Goal: Information Seeking & Learning: Learn about a topic

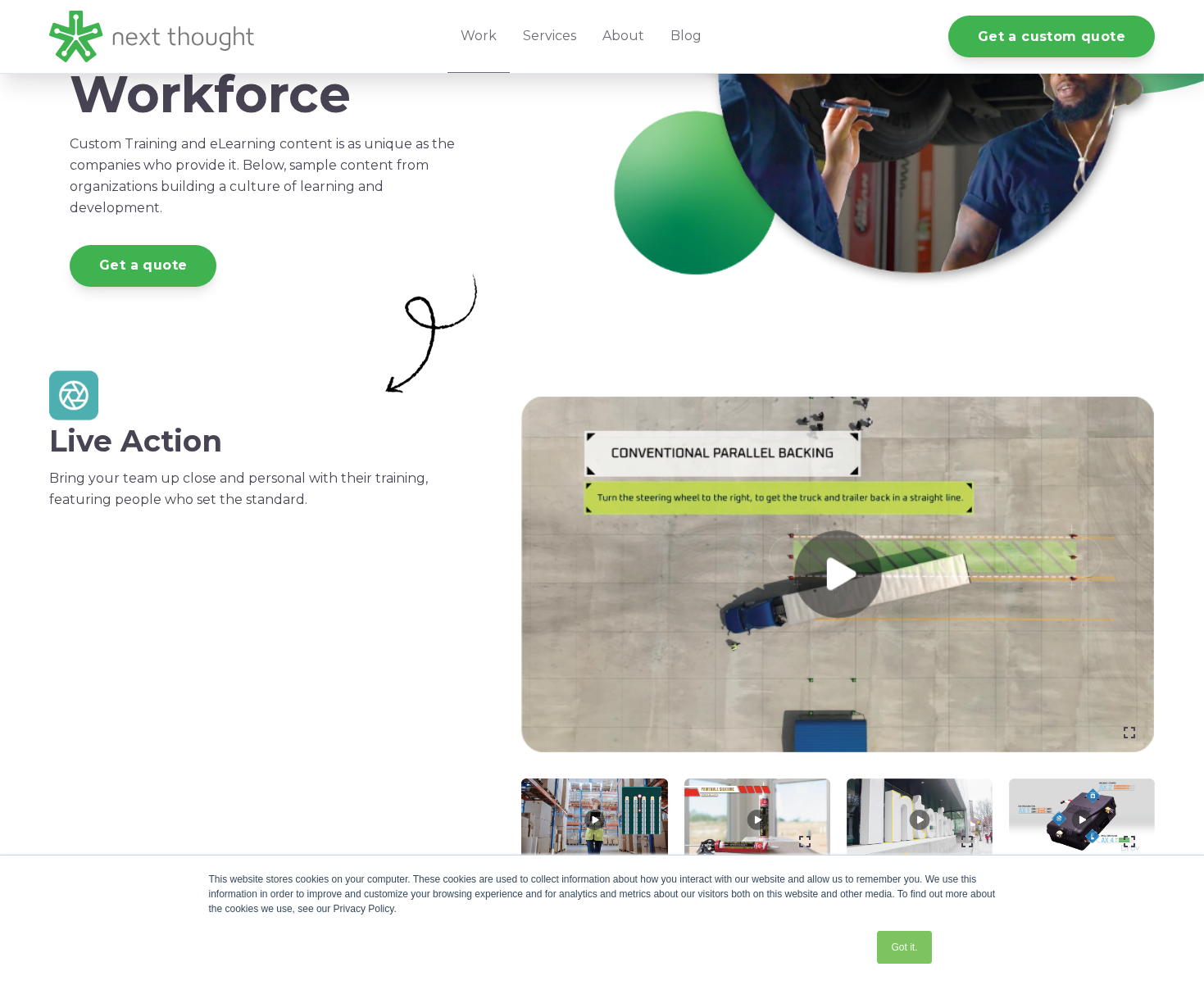
click at [835, 571] on link at bounding box center [838, 575] width 634 height 357
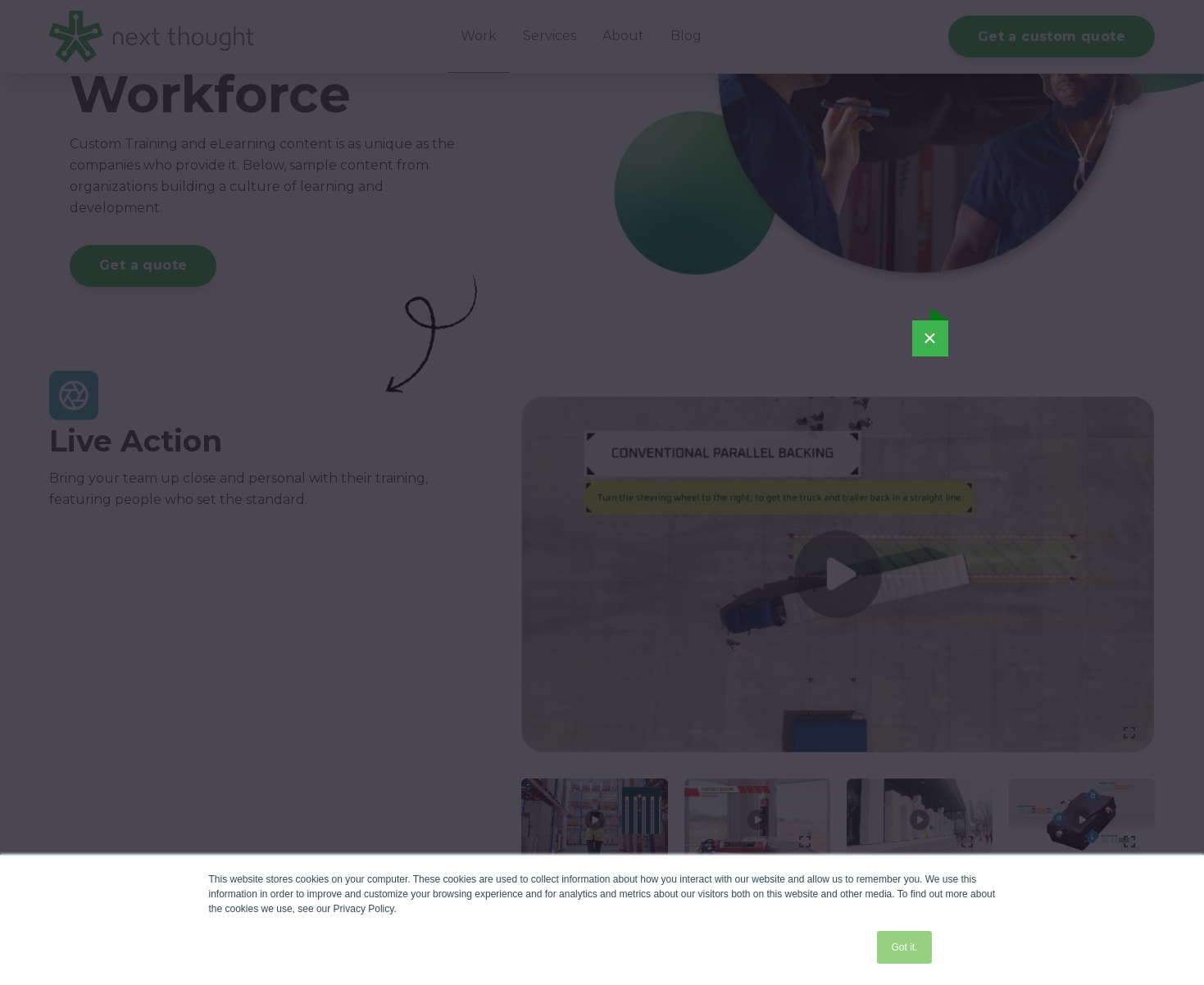
click at [908, 951] on link "Got it." at bounding box center [904, 948] width 54 height 33
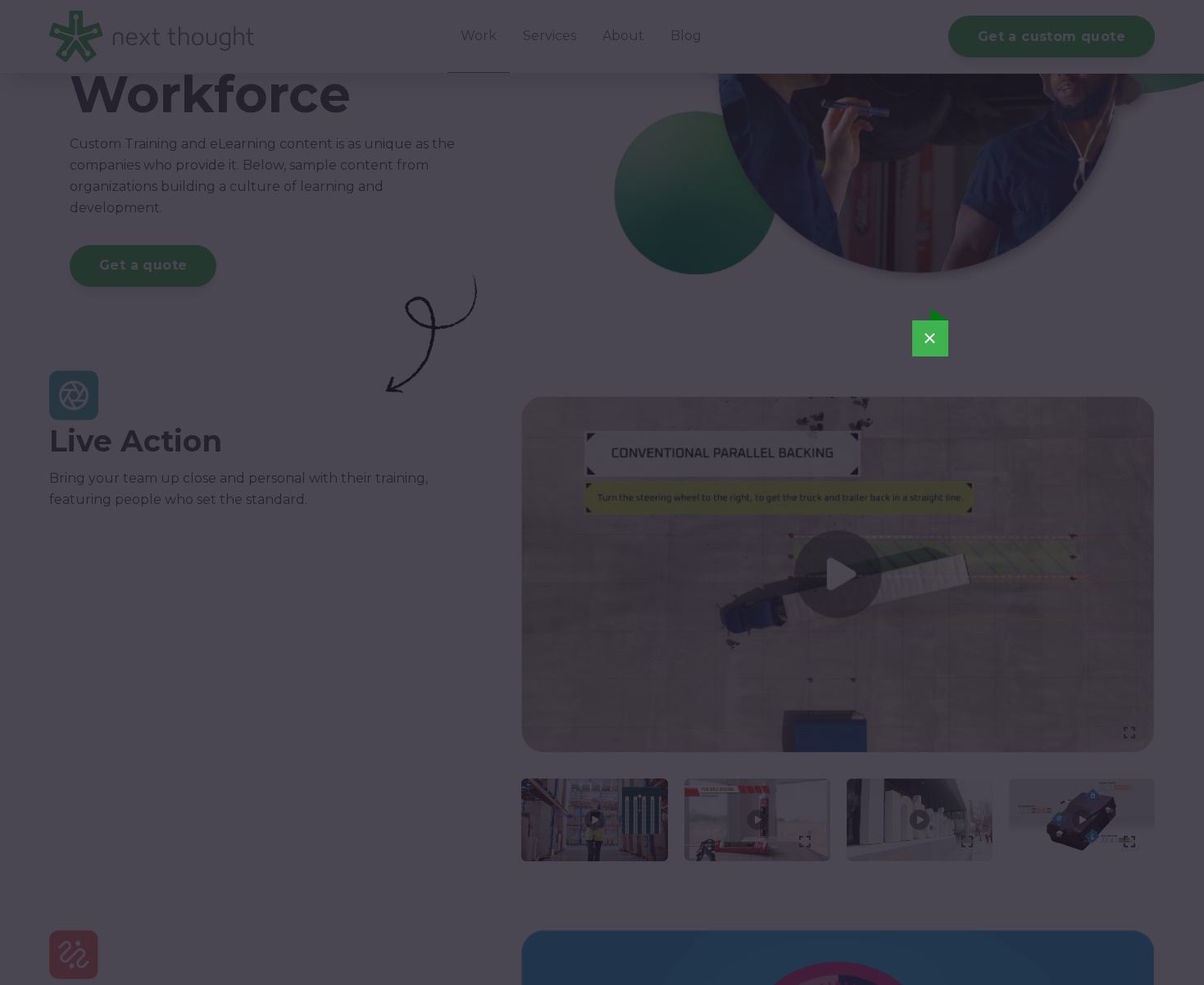
click at [933, 340] on button "×" at bounding box center [931, 339] width 36 height 36
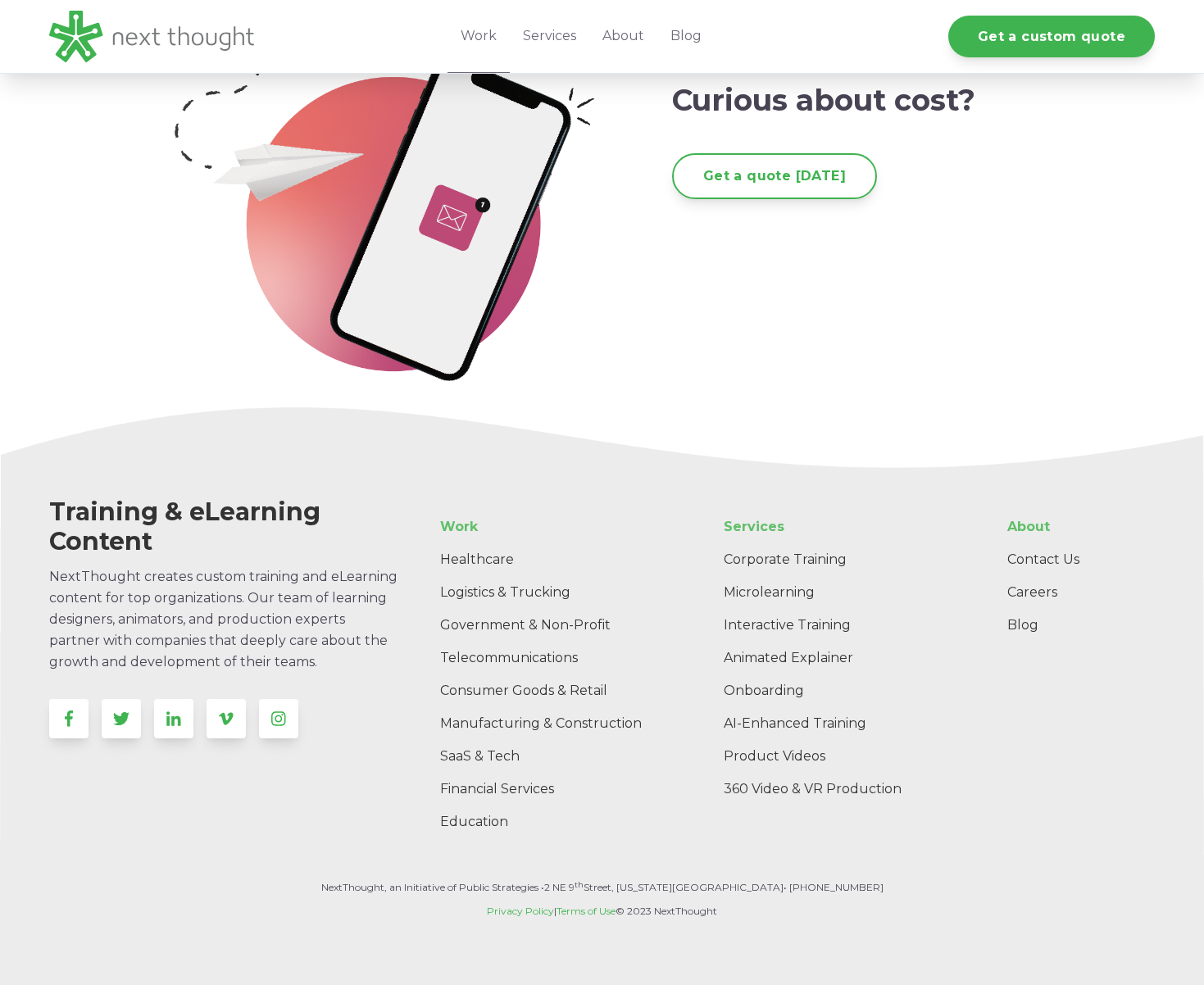
scroll to position [4948, 0]
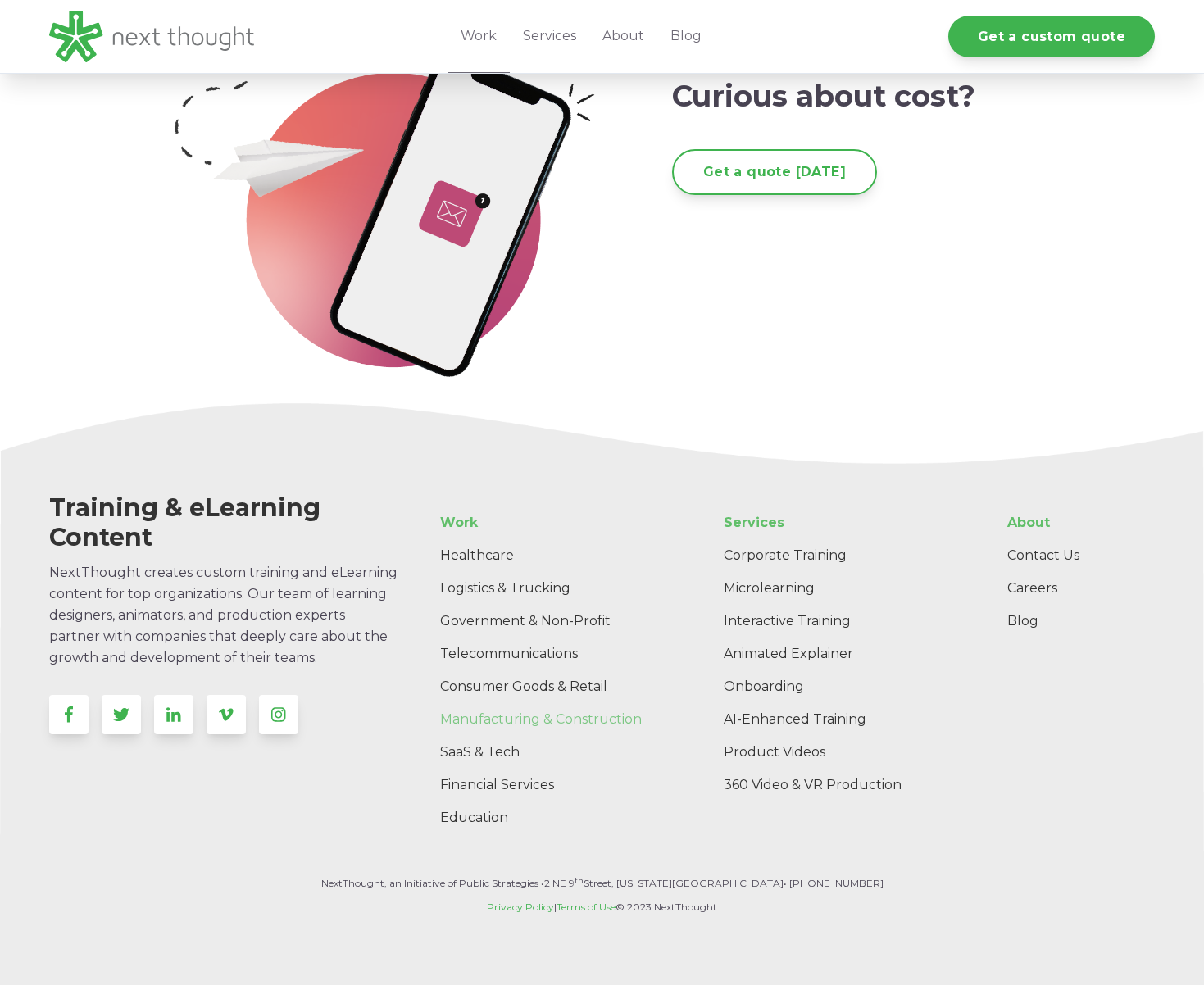
click at [487, 726] on link "Manufacturing & Construction" at bounding box center [550, 719] width 246 height 33
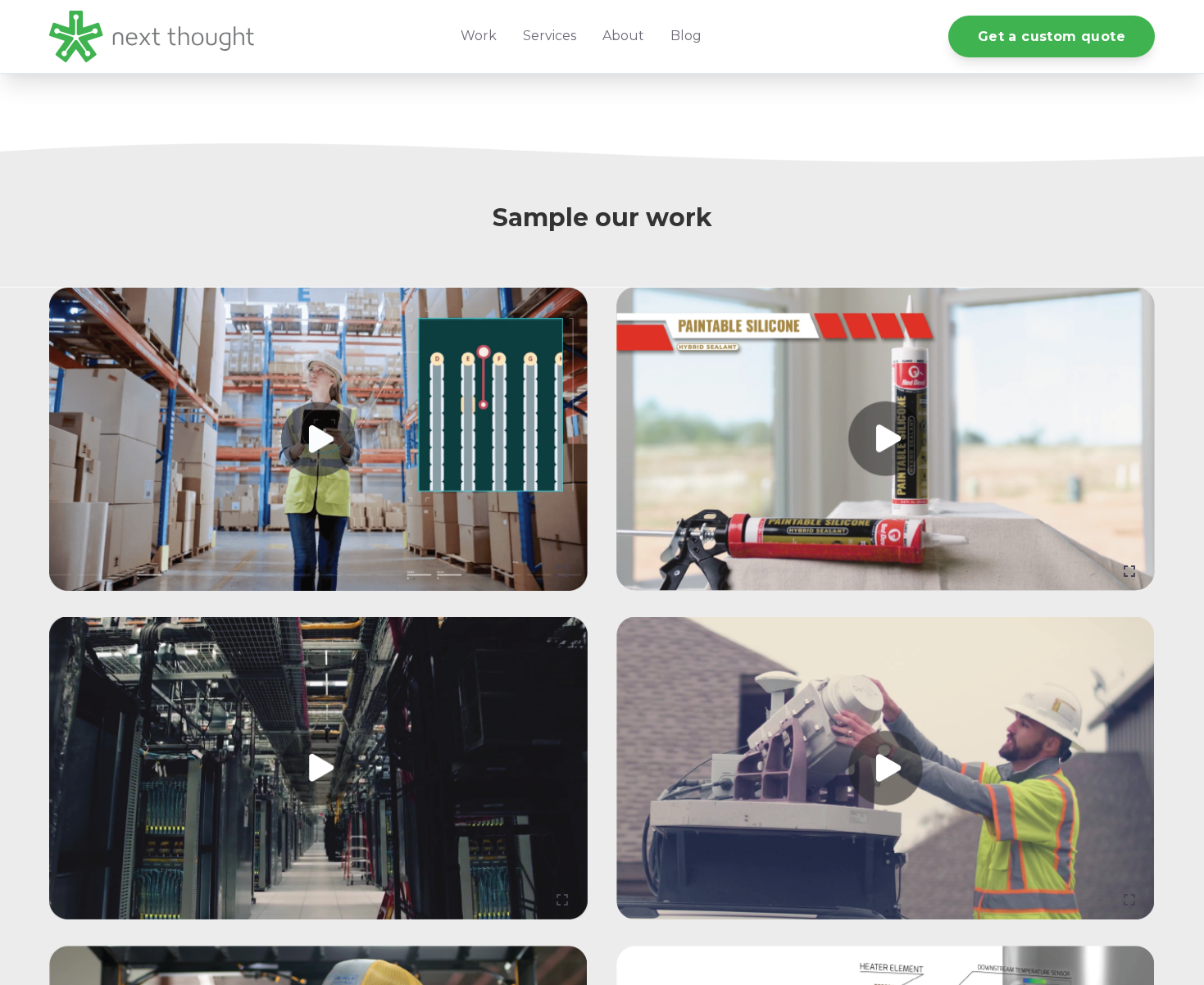
scroll to position [1329, 0]
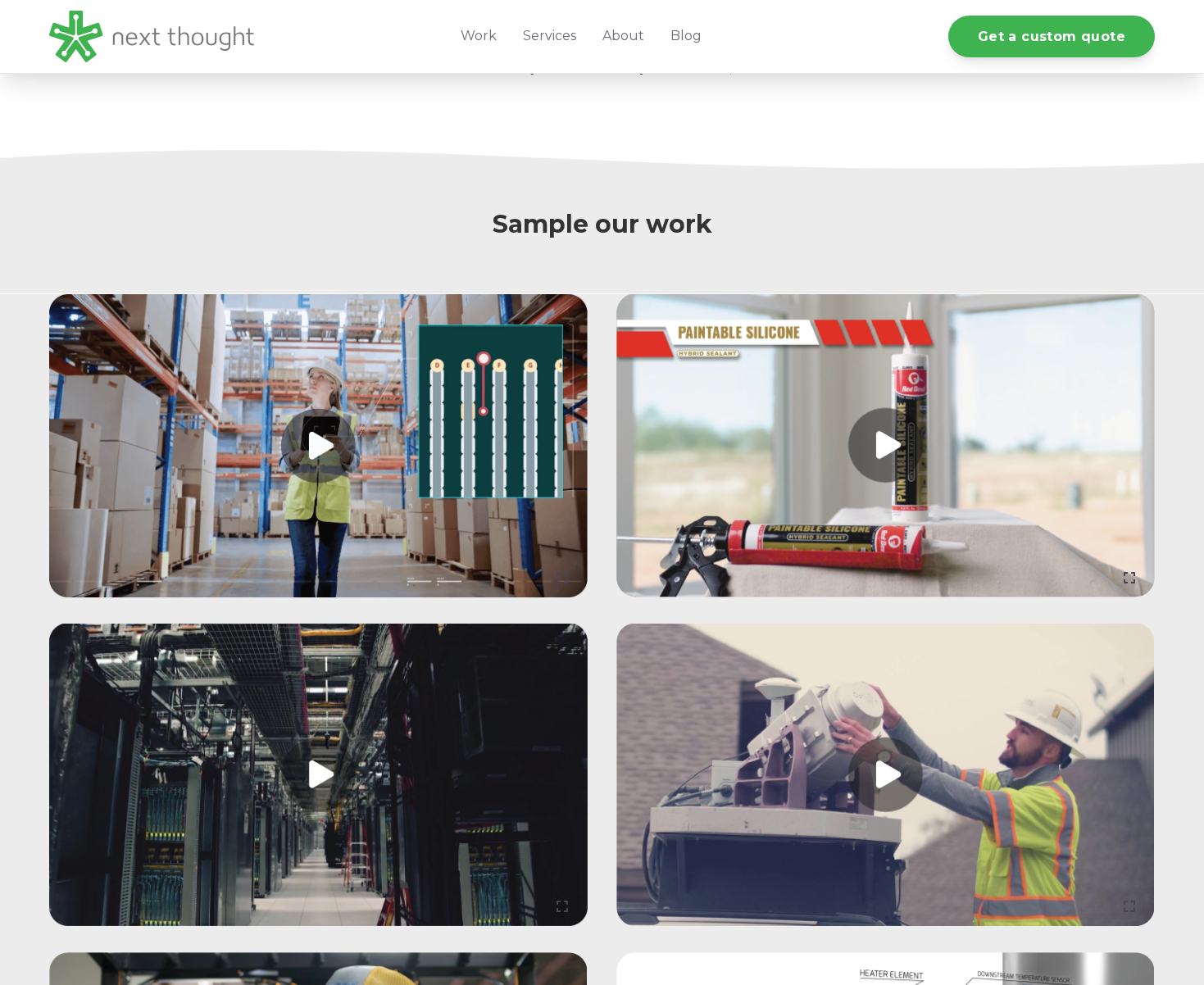
click at [315, 442] on link at bounding box center [318, 446] width 538 height 303
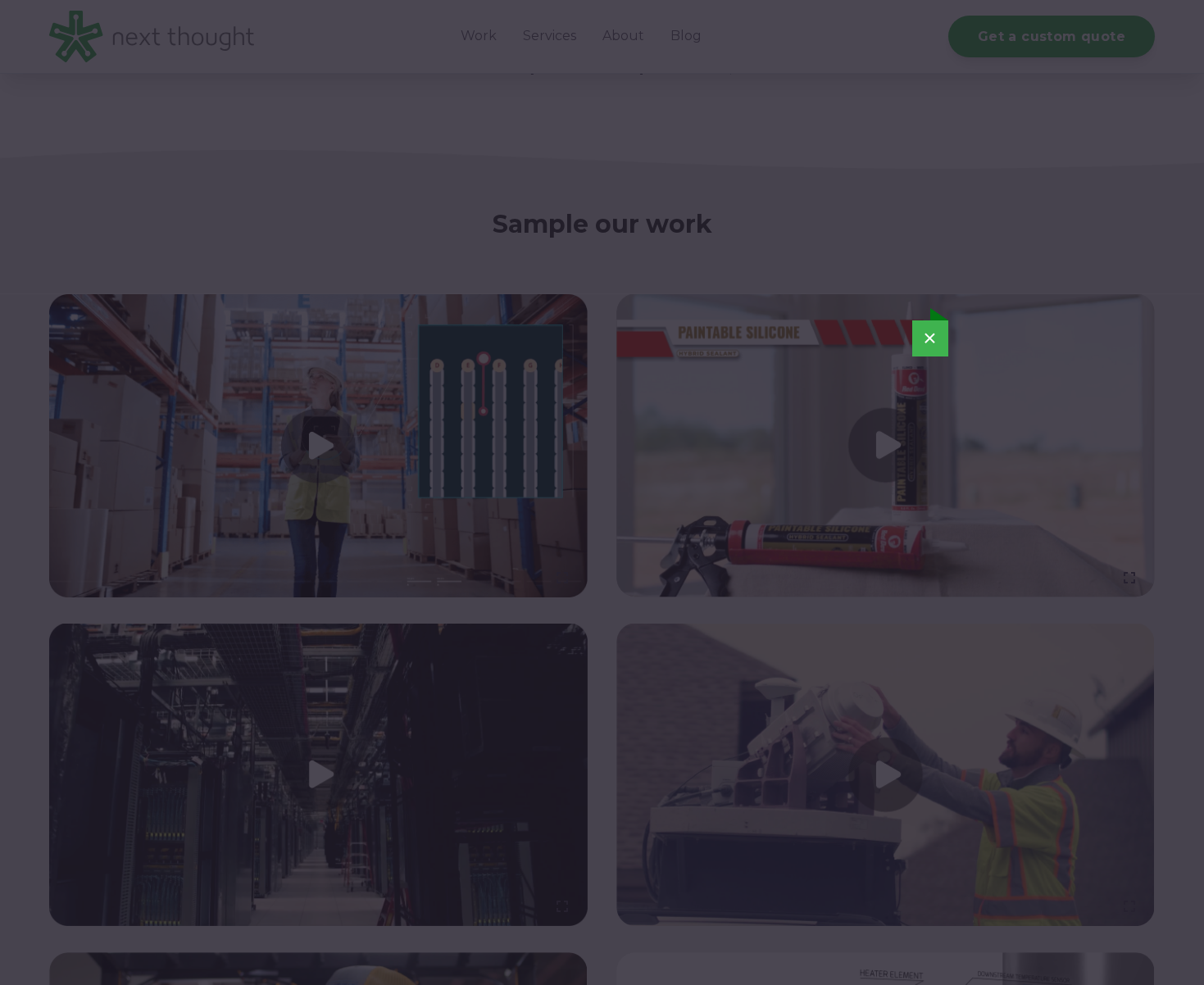
click at [921, 341] on button "×" at bounding box center [931, 339] width 36 height 36
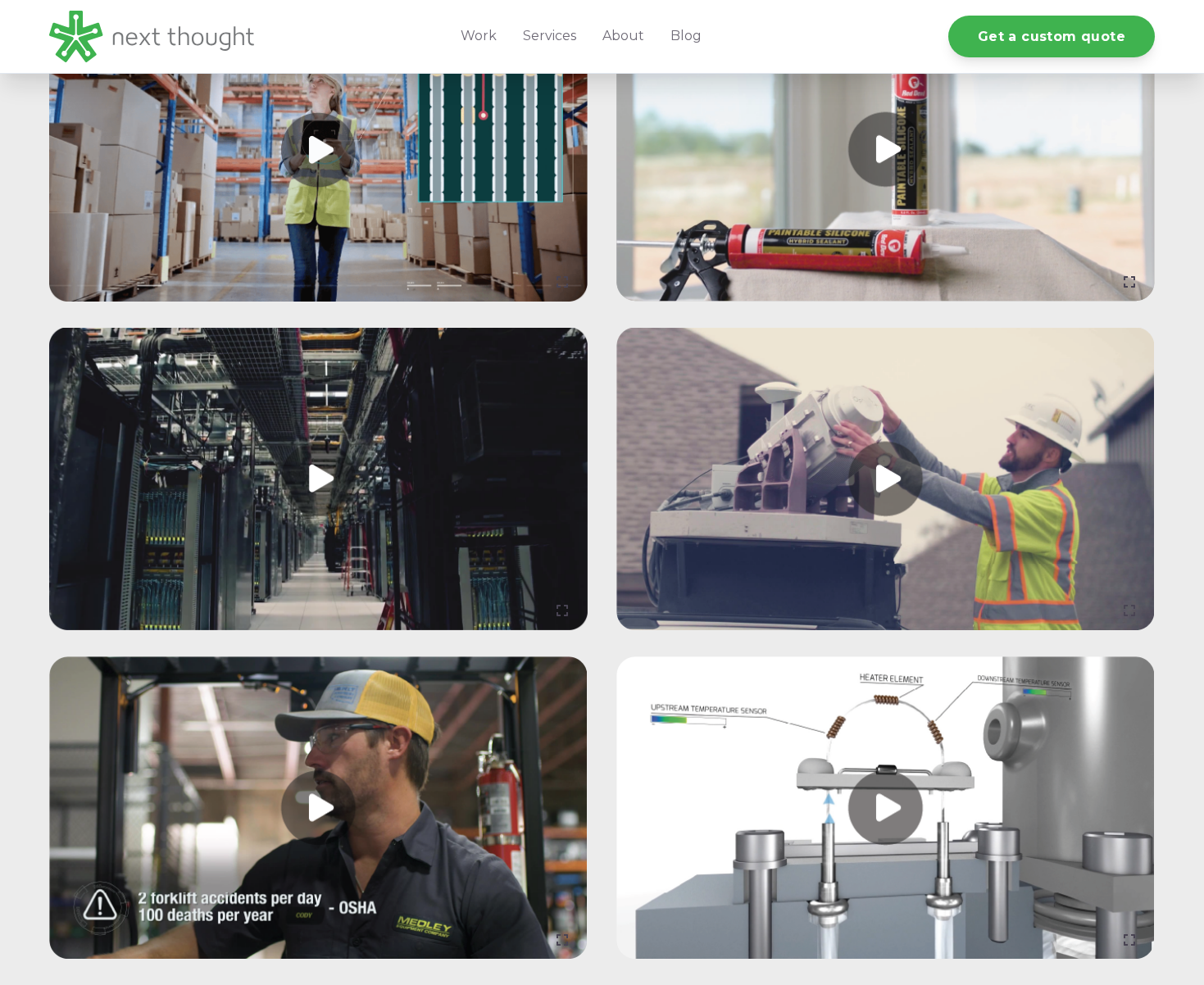
scroll to position [1628, 0]
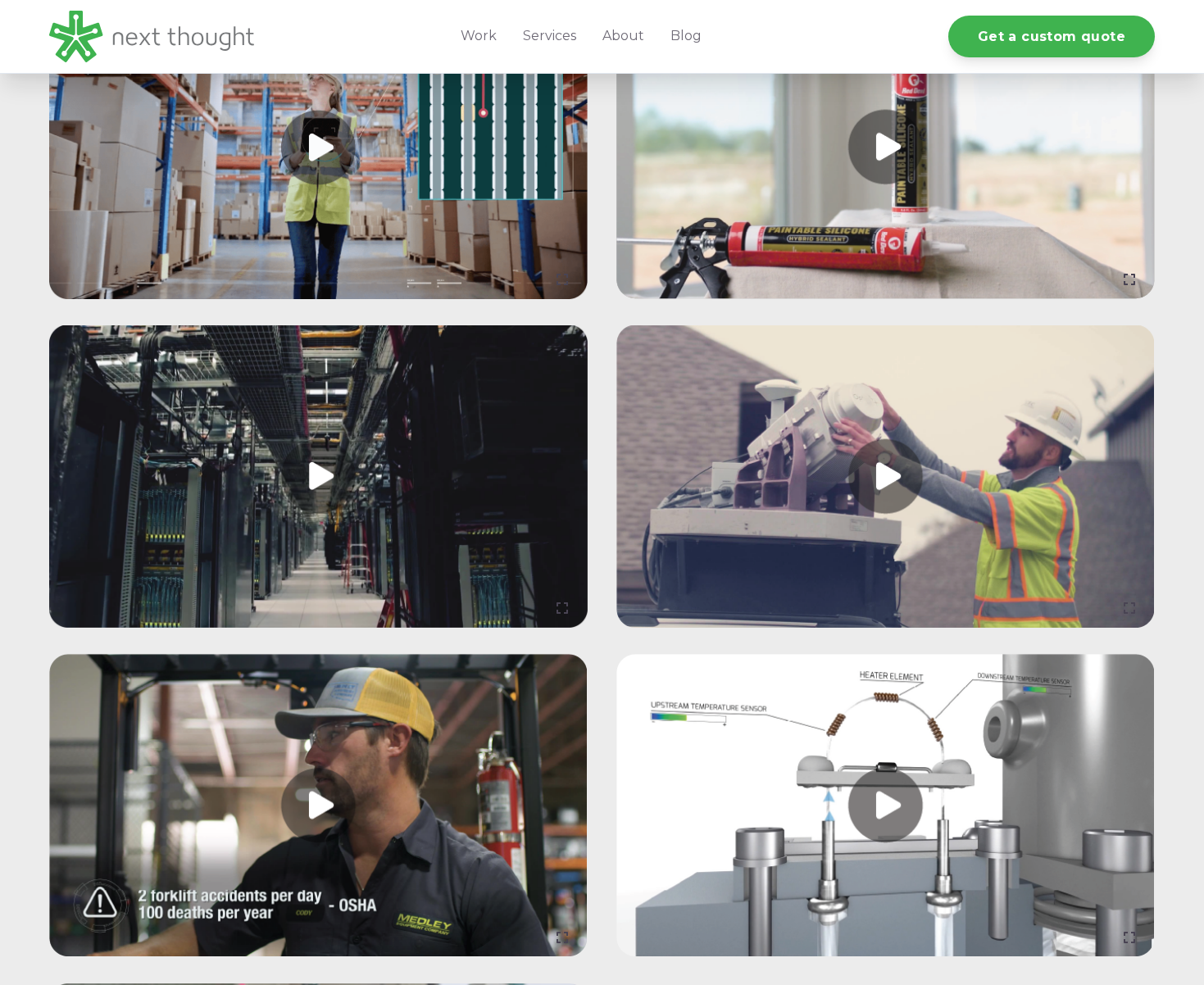
click at [885, 465] on link at bounding box center [885, 477] width 538 height 303
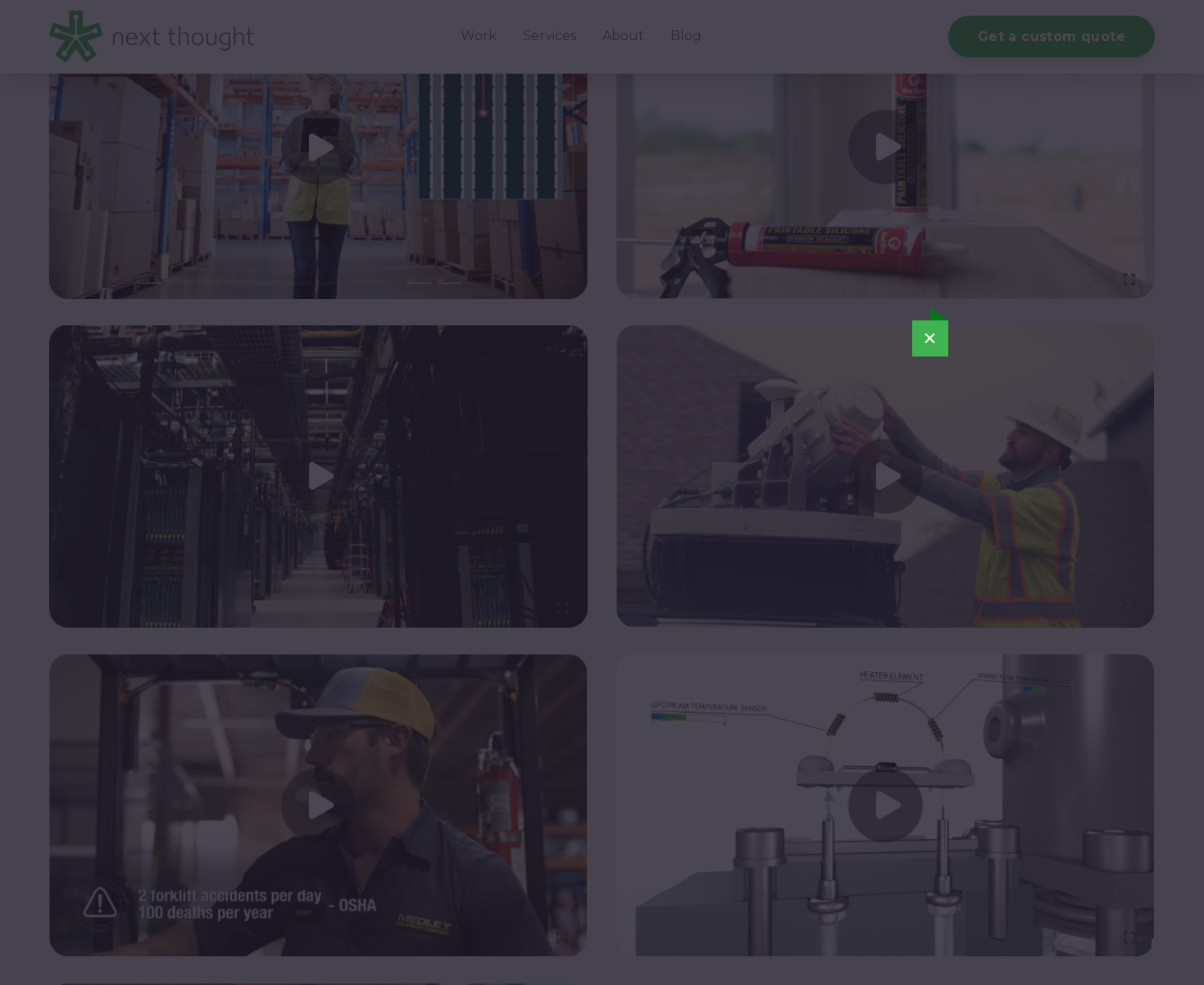
click at [933, 335] on button "×" at bounding box center [931, 339] width 36 height 36
